Goal: Check status: Check status

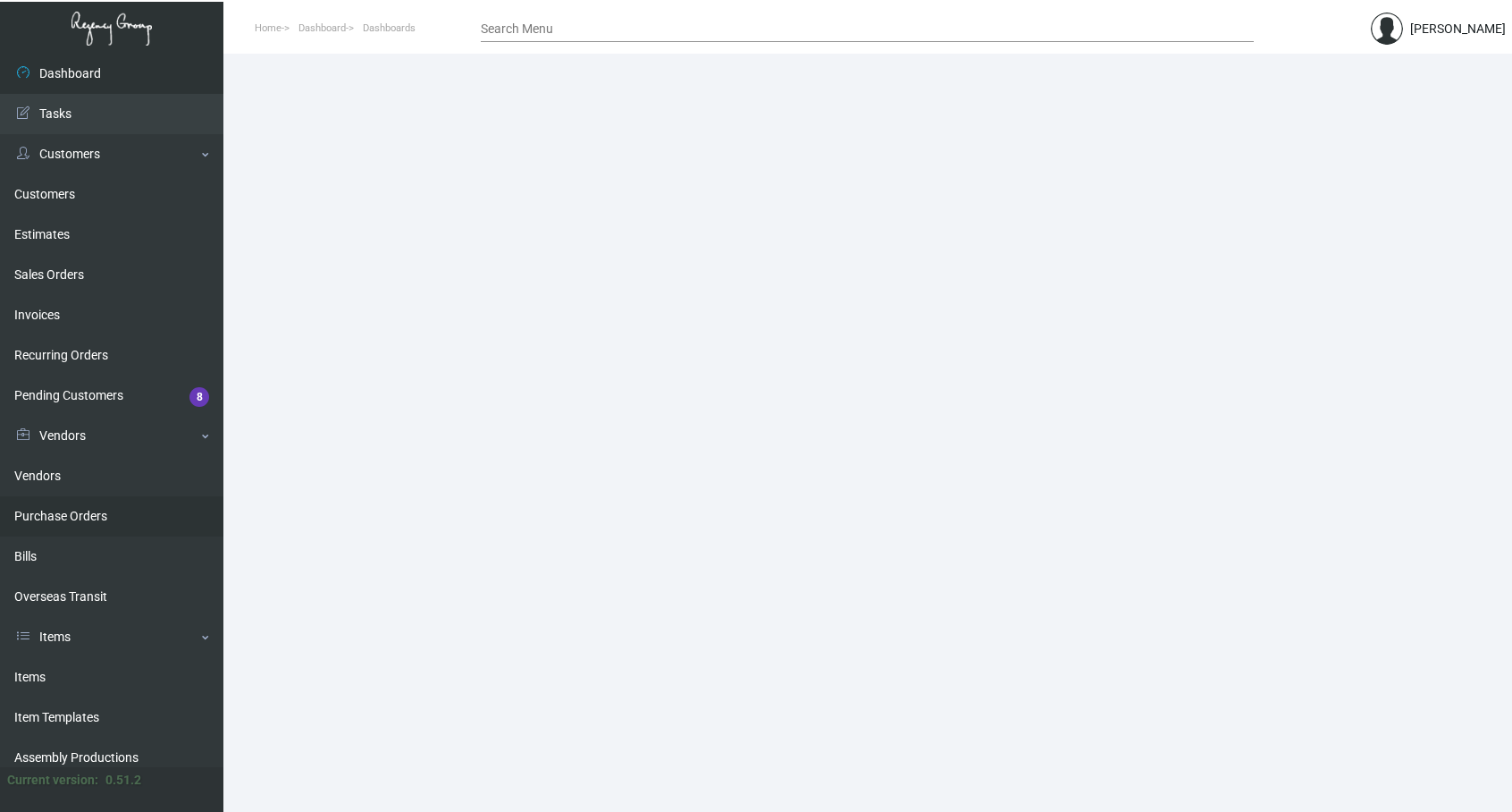
click at [71, 518] on link "Purchase Orders" at bounding box center [111, 516] width 223 height 40
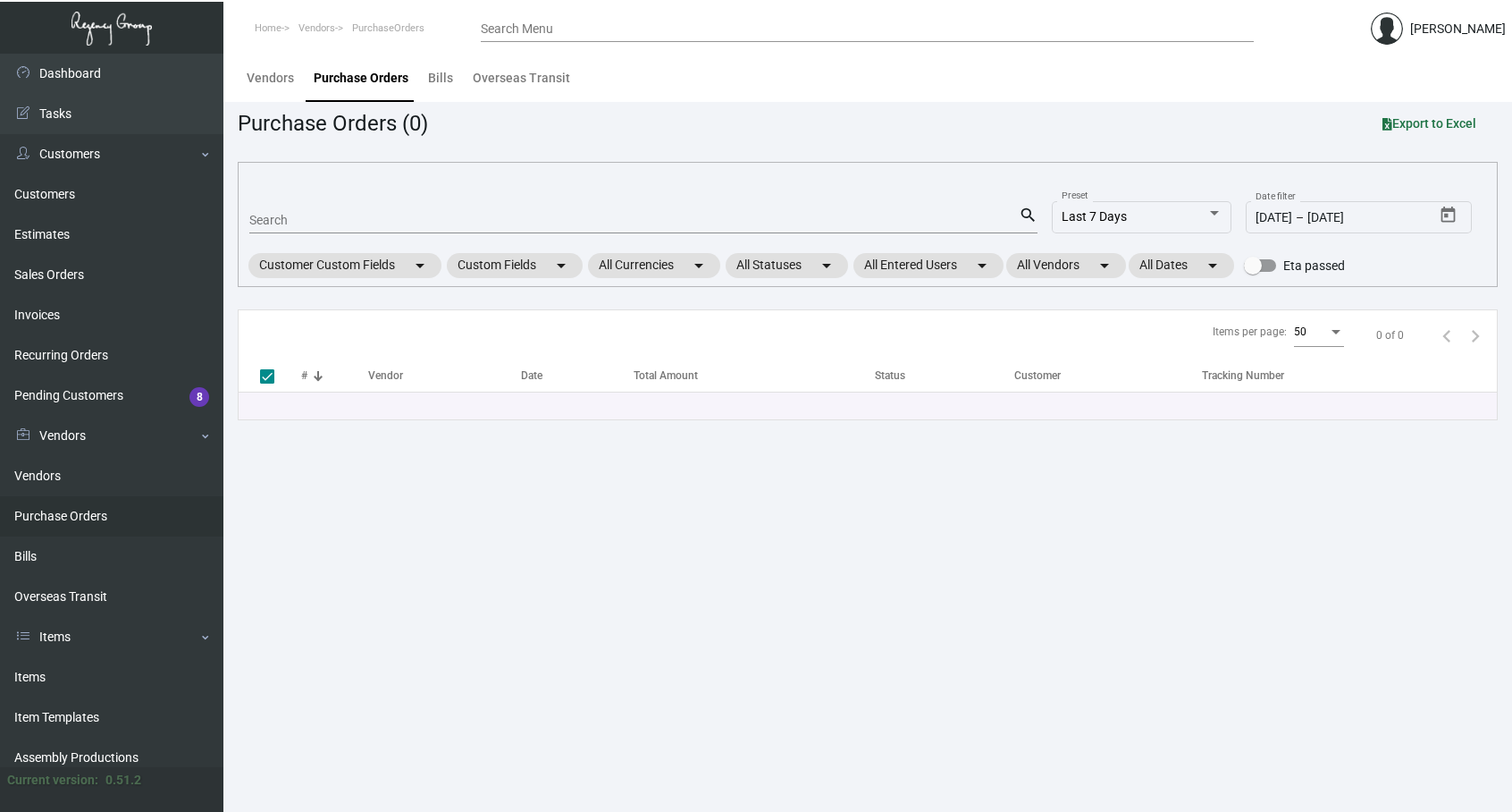
click at [305, 214] on input "Search" at bounding box center [633, 220] width 769 height 14
paste input "107743"
type input "107743"
checkbox input "false"
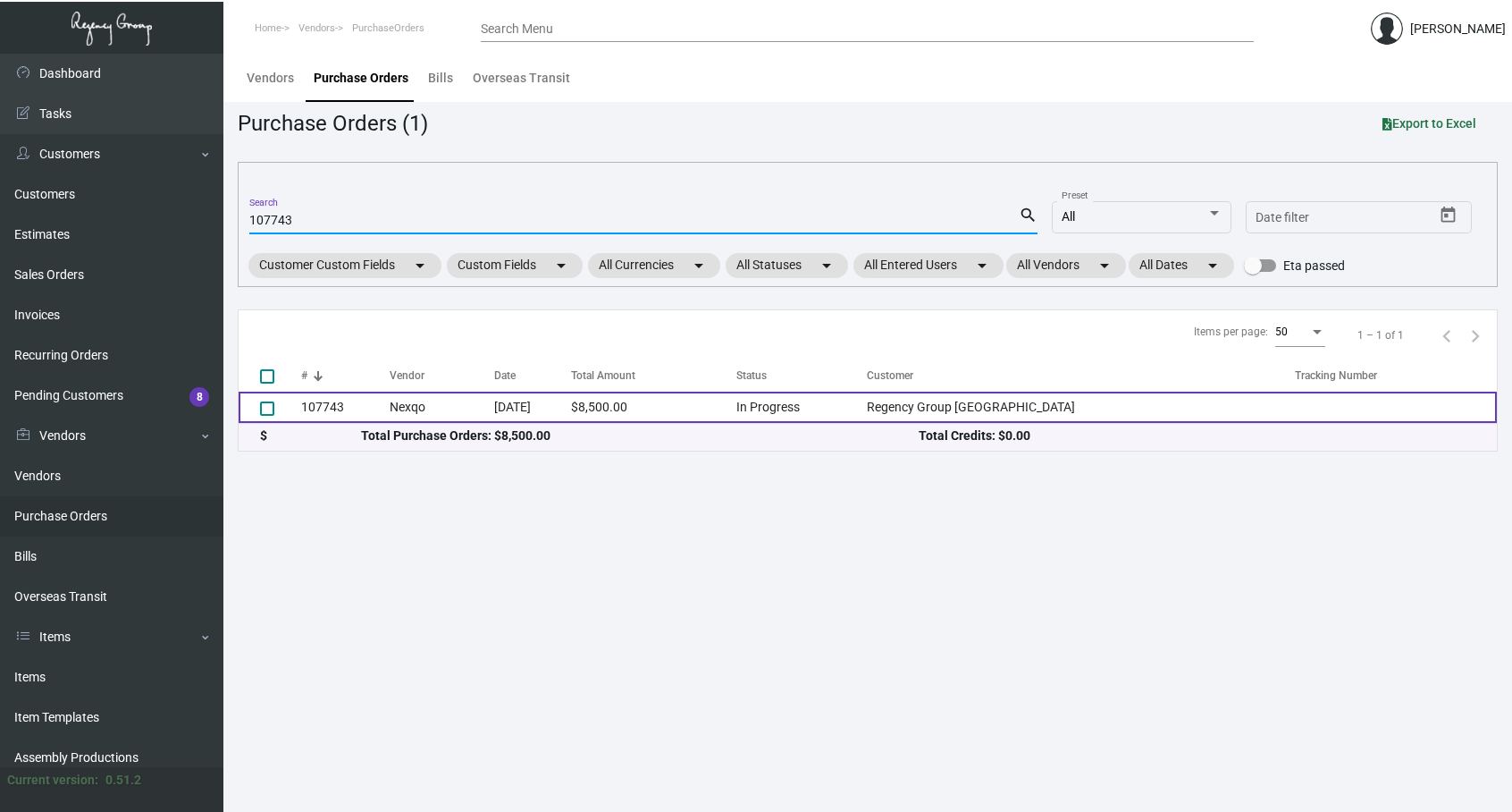
click at [346, 405] on td "107743" at bounding box center [345, 407] width 89 height 31
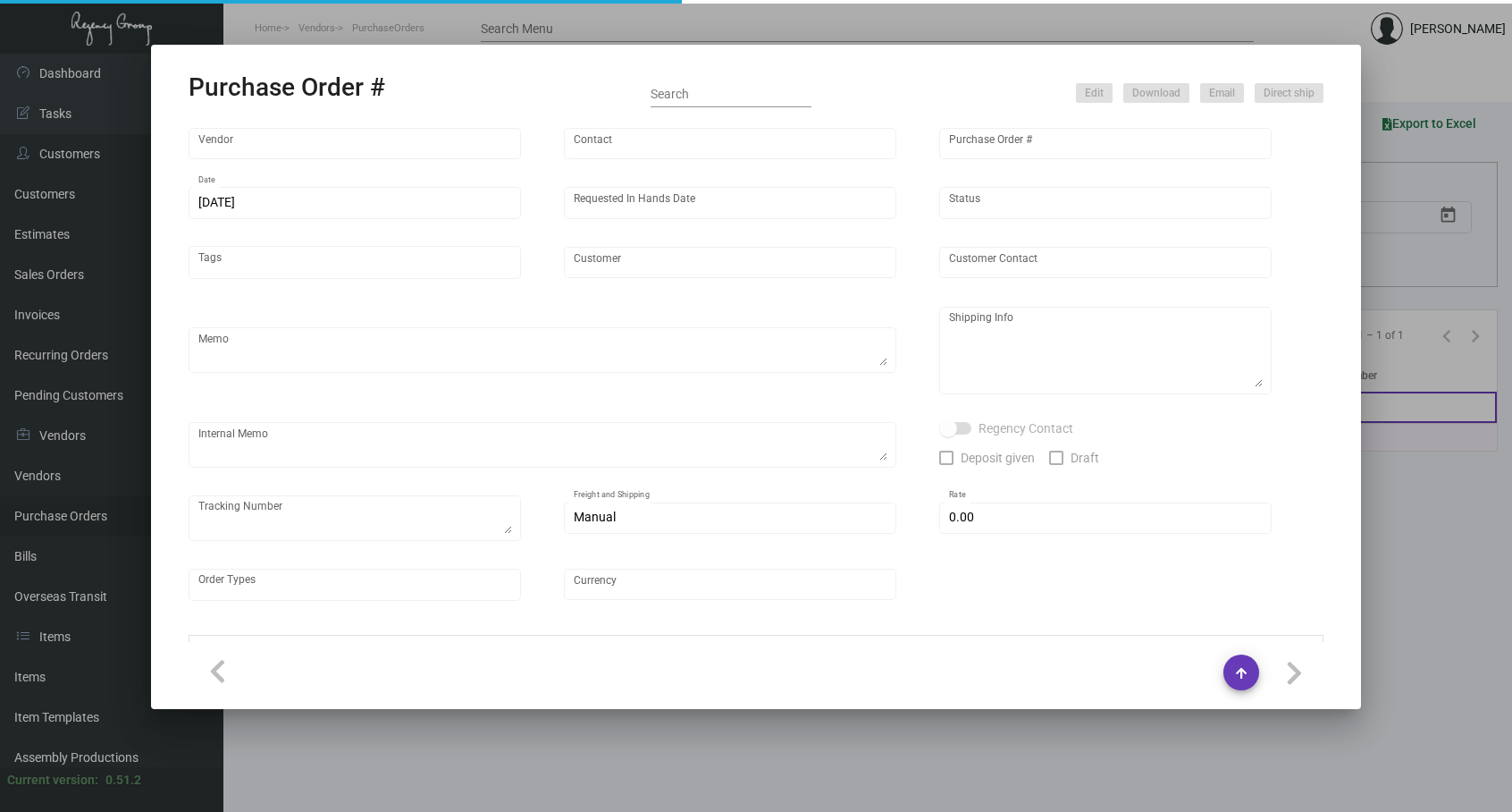
type input "Nexqo"
type input "[PERSON_NAME]"
type input "107743"
type input "[DATE]"
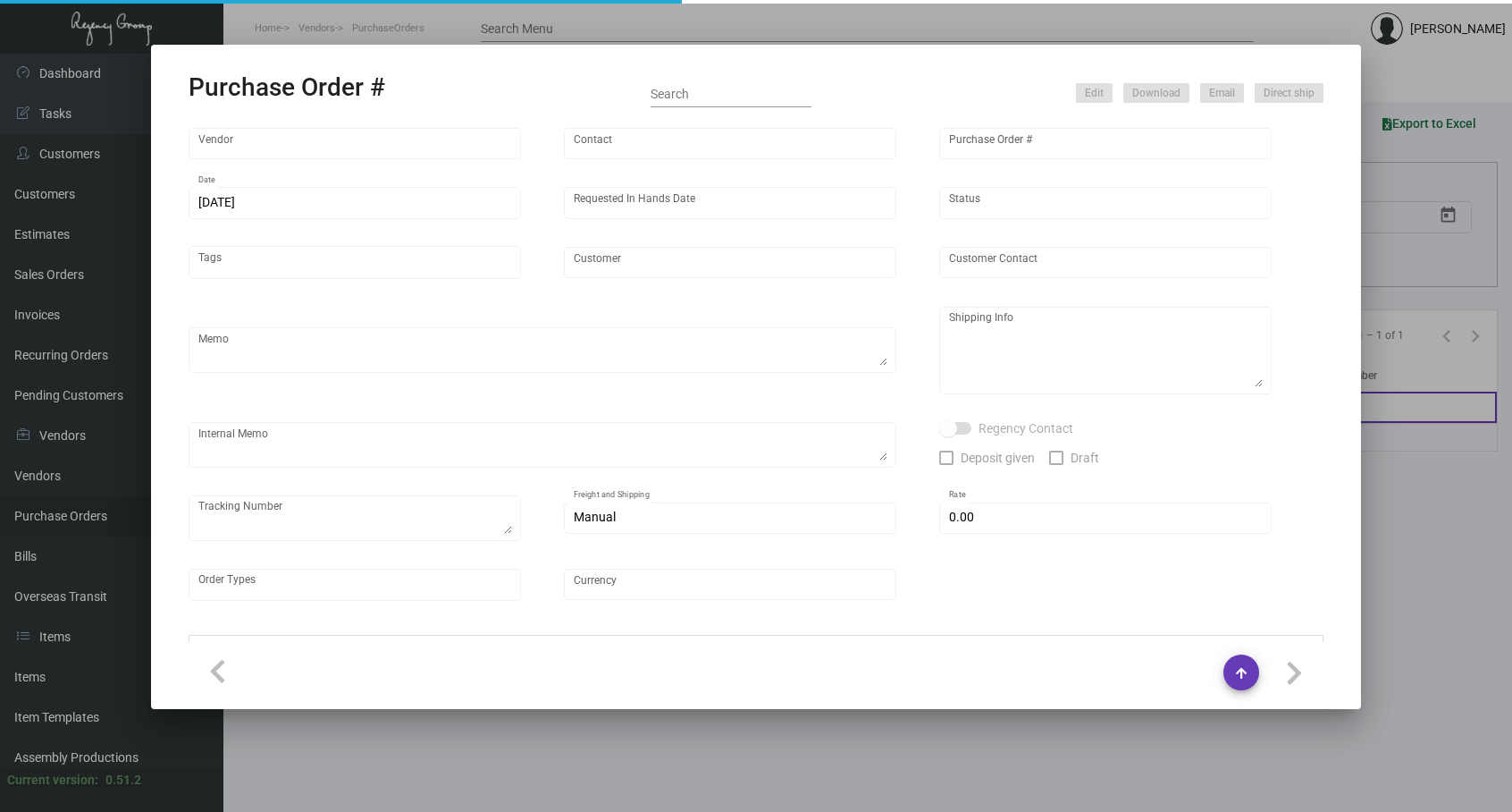
type input "Regency Group [GEOGRAPHIC_DATA]"
type textarea "By boat to our NJ warehouse."
type textarea "Regency Group NJ - [PERSON_NAME] [STREET_ADDRESS]"
type textarea "10/28 - 3k keys requested to be shipped by air."
checkbox input "true"
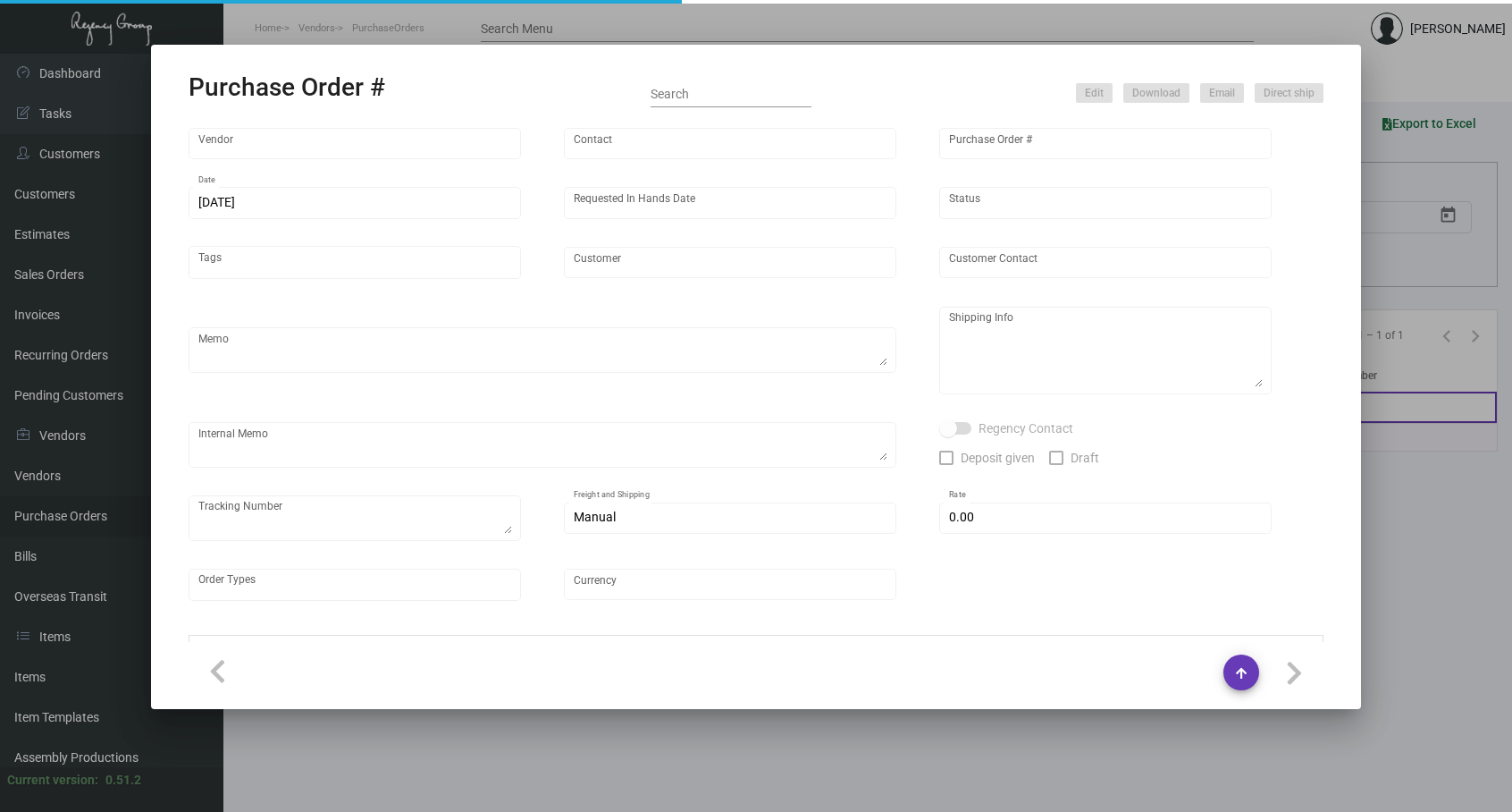
type input "$ 0.00"
type input "United States Dollar $"
type input "$ 0.085"
type input "$ 8,500.00"
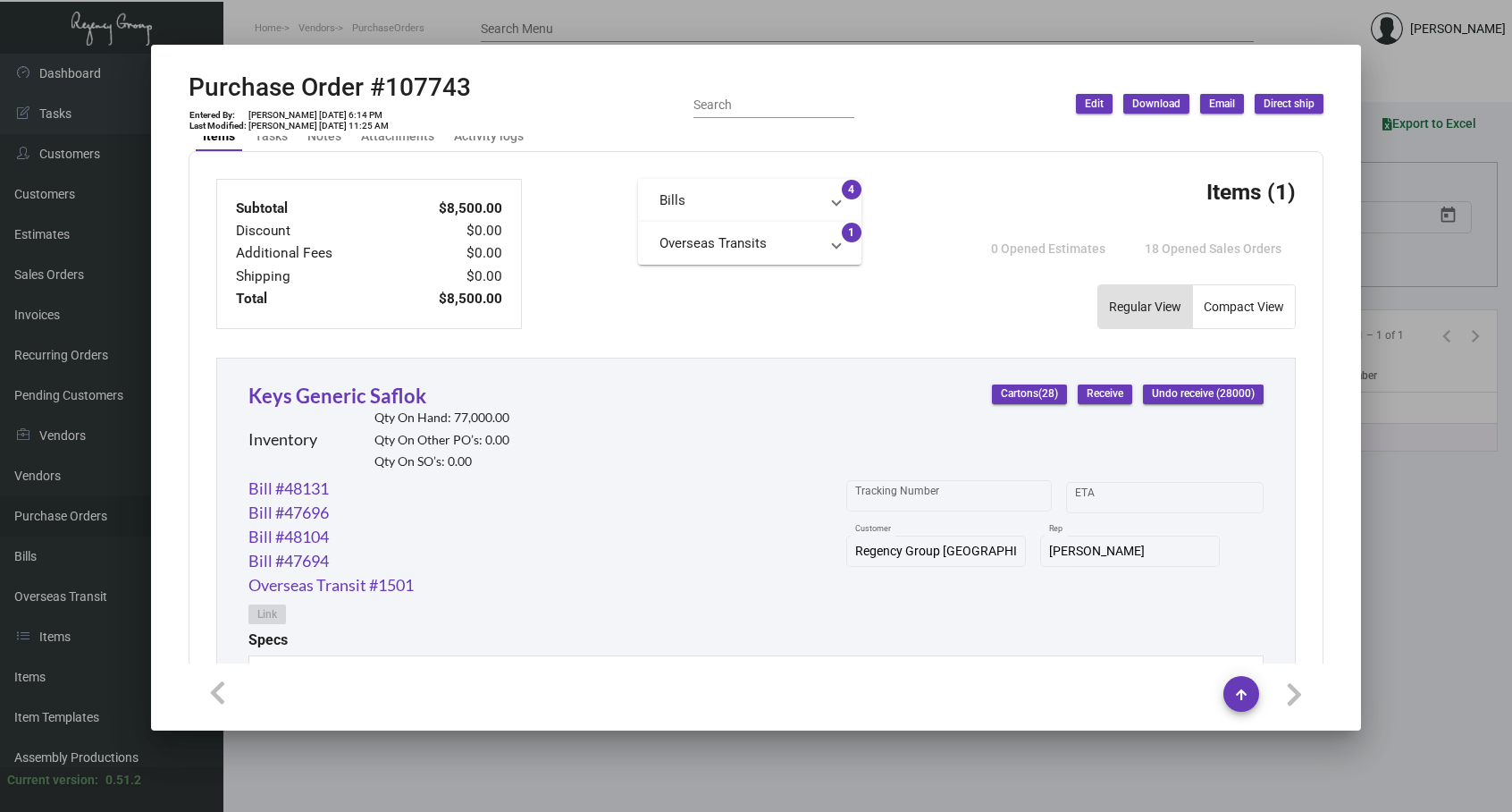
scroll to position [637, 0]
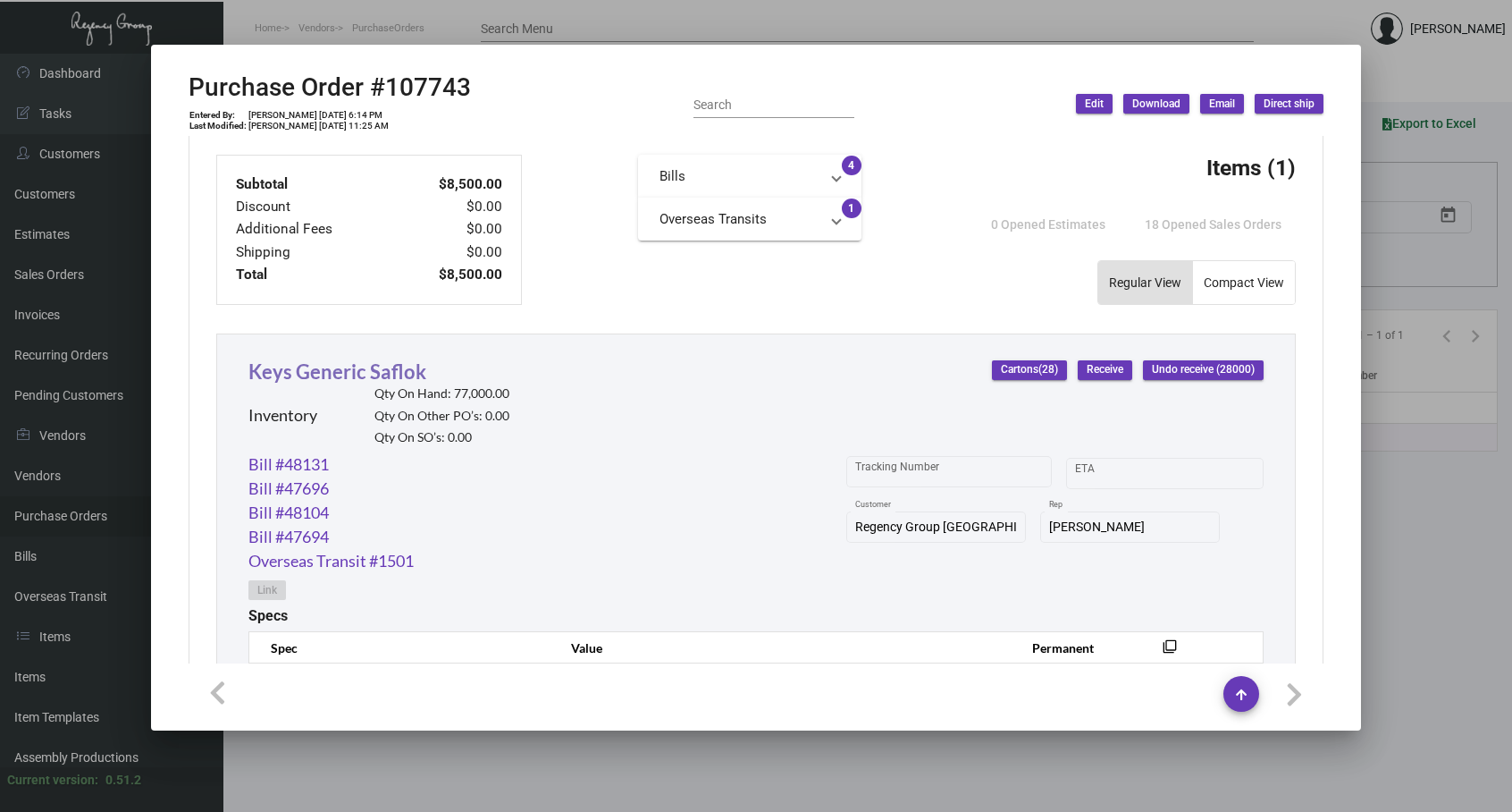
drag, startPoint x: 431, startPoint y: 370, endPoint x: 270, endPoint y: 358, distance: 161.4
click at [270, 358] on div "Keys Generic Saflok Inventory Qty On Hand: 77,000.00 Qty On Other PO’s: 0.00 Qt…" at bounding box center [378, 404] width 261 height 96
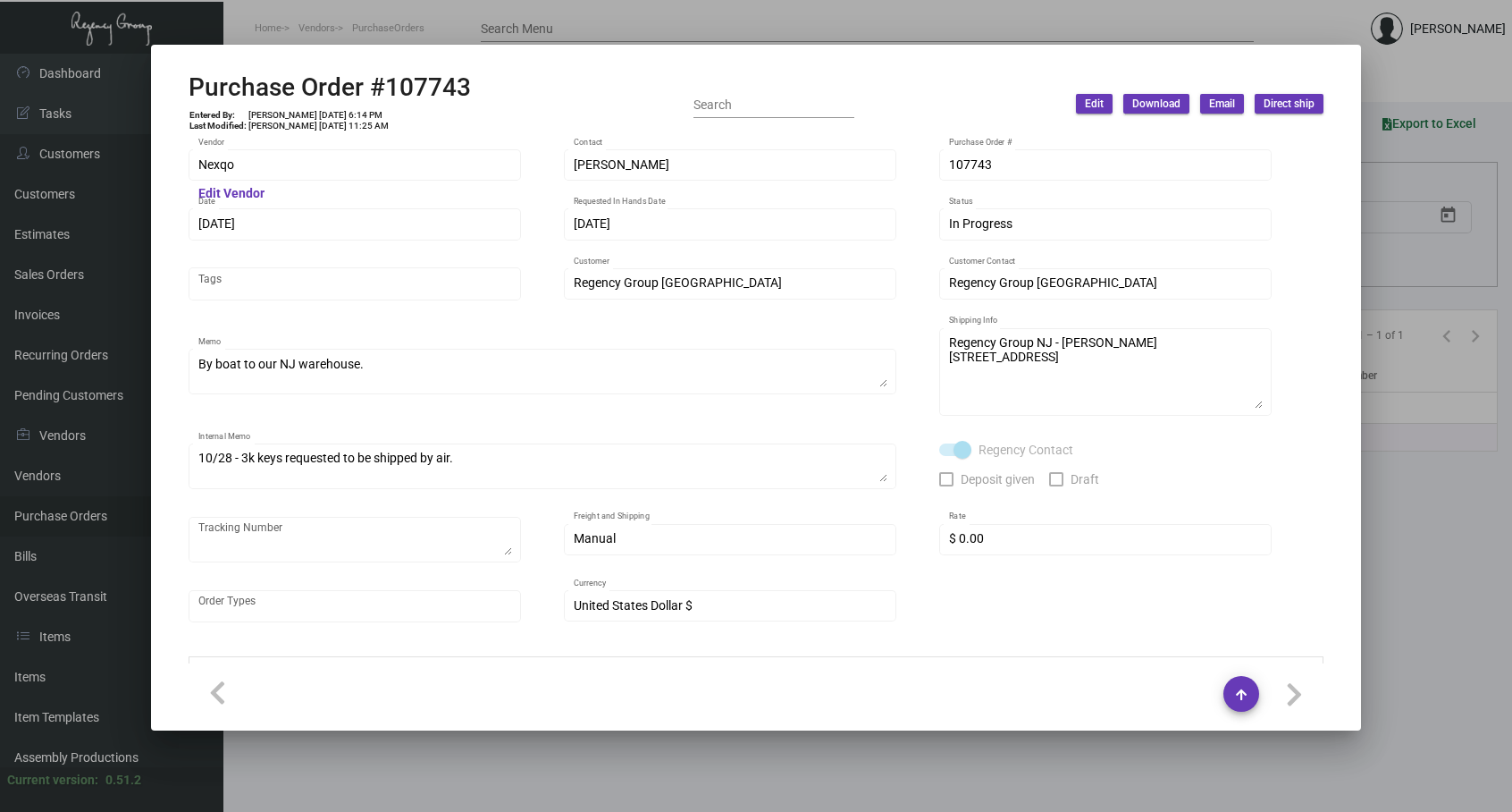
scroll to position [0, 0]
